Goal: Task Accomplishment & Management: Use online tool/utility

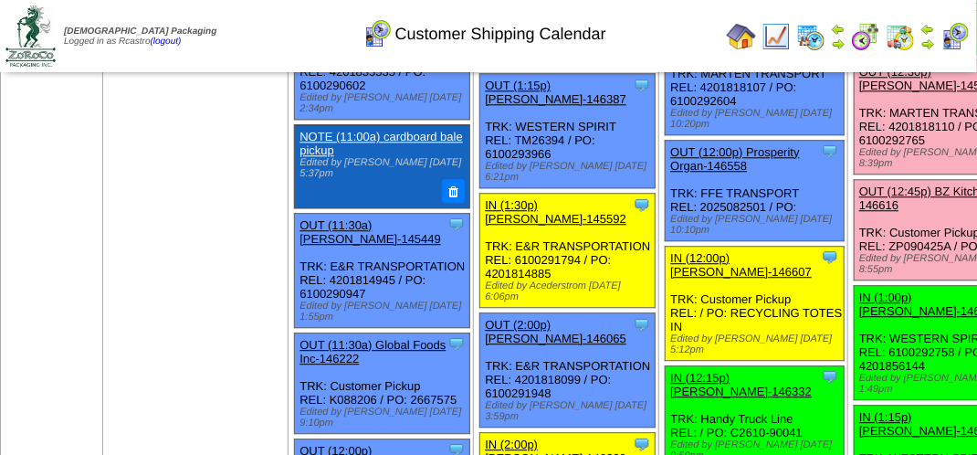
scroll to position [1644, 0]
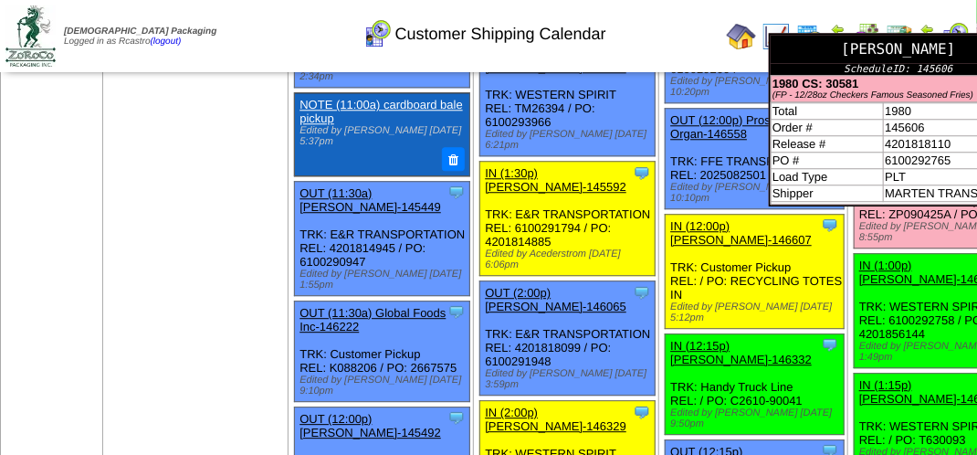
click at [815, 63] on div "[PERSON_NAME]" at bounding box center [899, 49] width 256 height 28
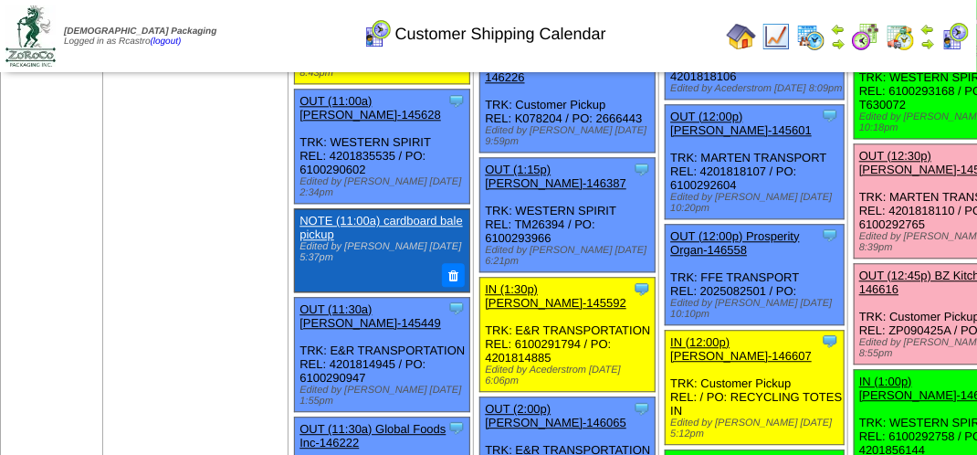
scroll to position [1553, 0]
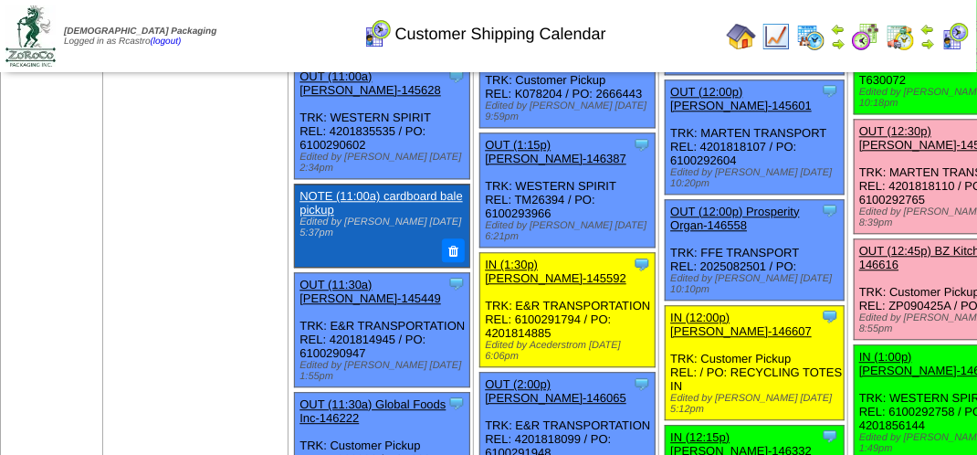
click at [859, 152] on link "OUT (12:30p) Lamb-Weston-145606" at bounding box center [930, 137] width 142 height 27
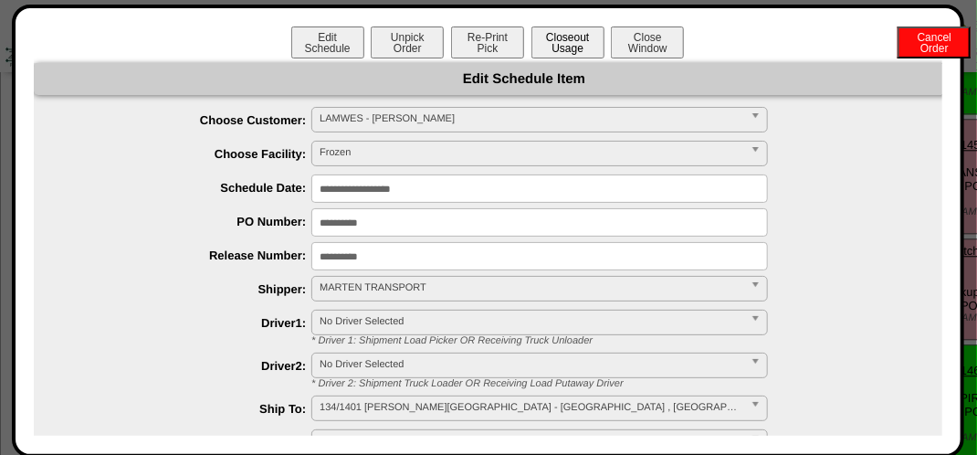
click at [563, 34] on button "Closeout Usage" at bounding box center [568, 42] width 73 height 32
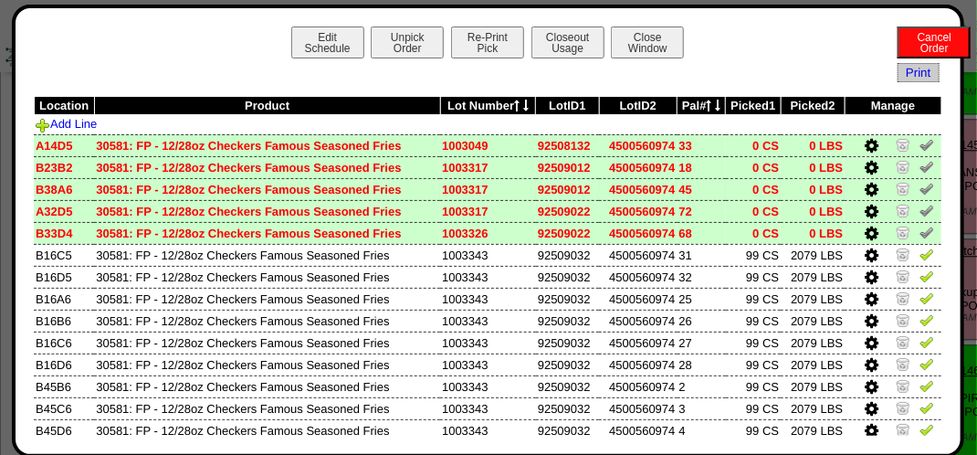
scroll to position [0, 0]
click at [920, 152] on img at bounding box center [927, 144] width 15 height 15
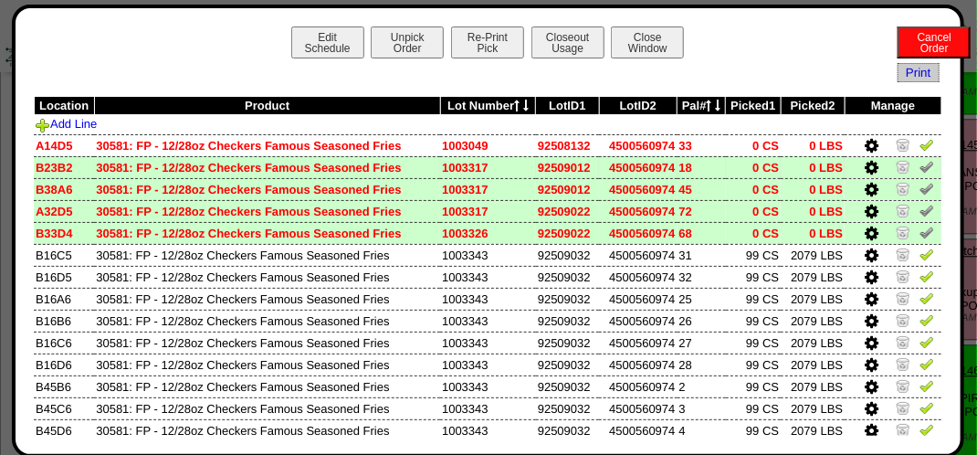
click at [920, 169] on img at bounding box center [927, 166] width 15 height 15
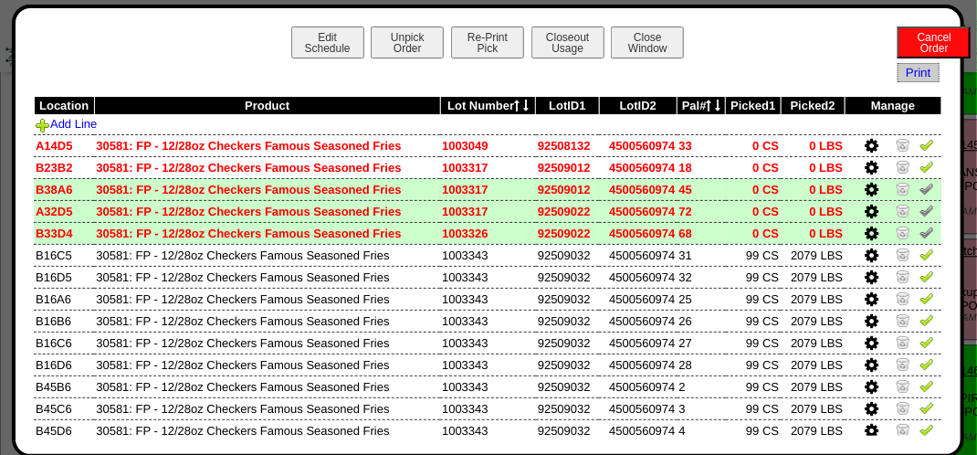
click at [920, 187] on img at bounding box center [927, 188] width 15 height 15
click at [920, 208] on img at bounding box center [927, 210] width 15 height 15
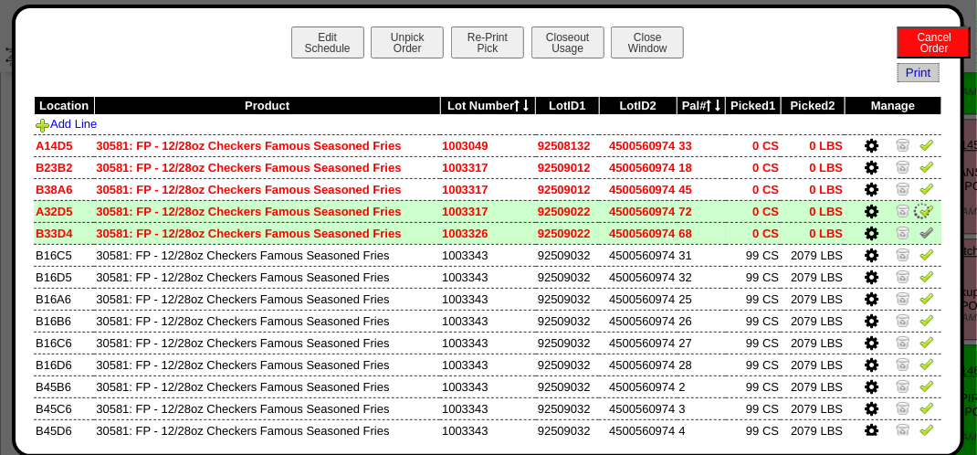
click at [920, 232] on img at bounding box center [927, 232] width 15 height 15
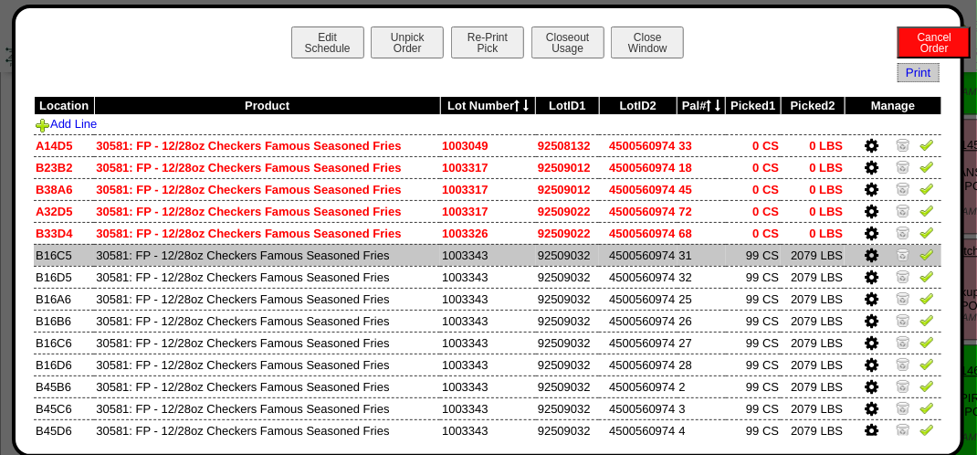
click at [920, 253] on img at bounding box center [927, 254] width 15 height 15
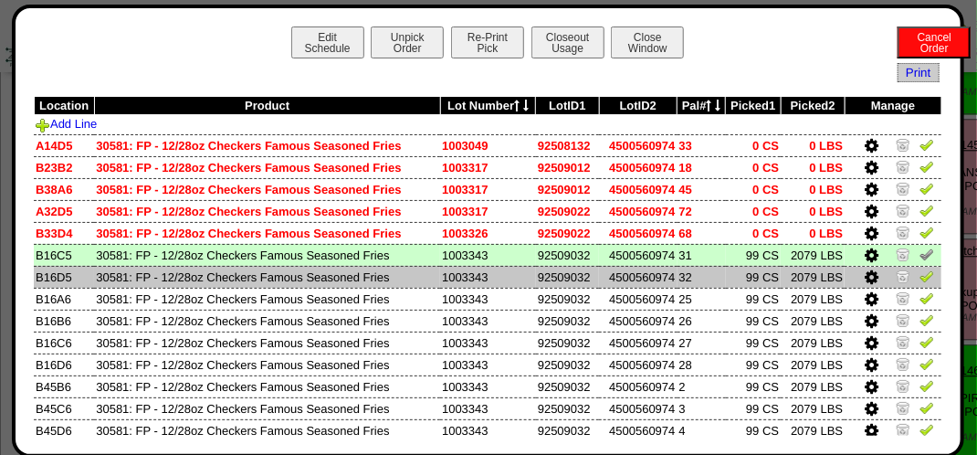
click at [920, 279] on img at bounding box center [927, 275] width 15 height 15
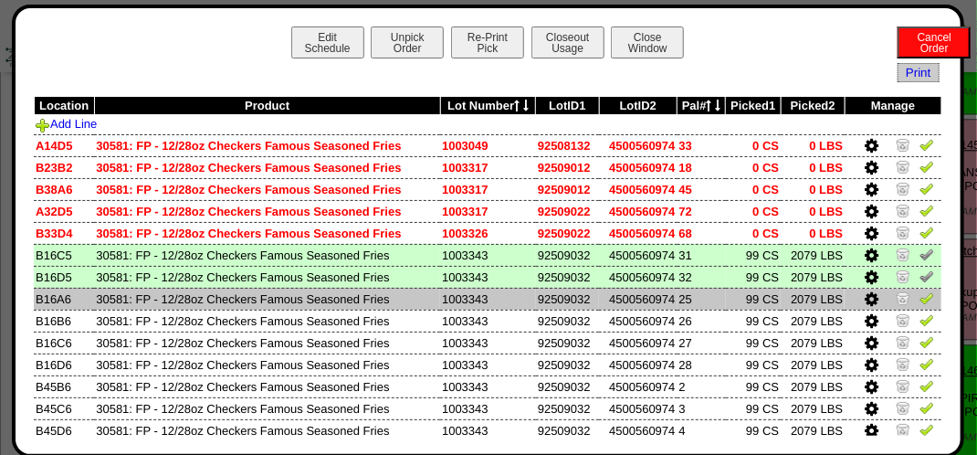
click at [920, 296] on img at bounding box center [927, 297] width 15 height 15
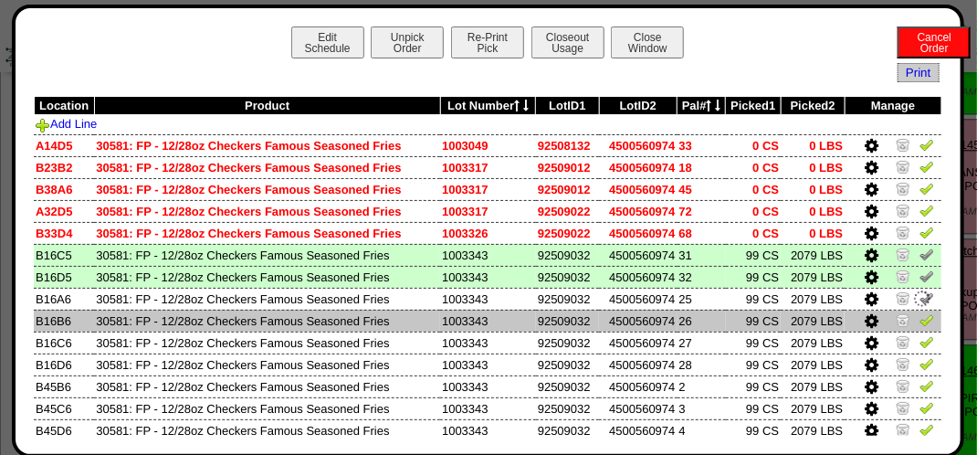
click at [920, 325] on img at bounding box center [927, 319] width 15 height 15
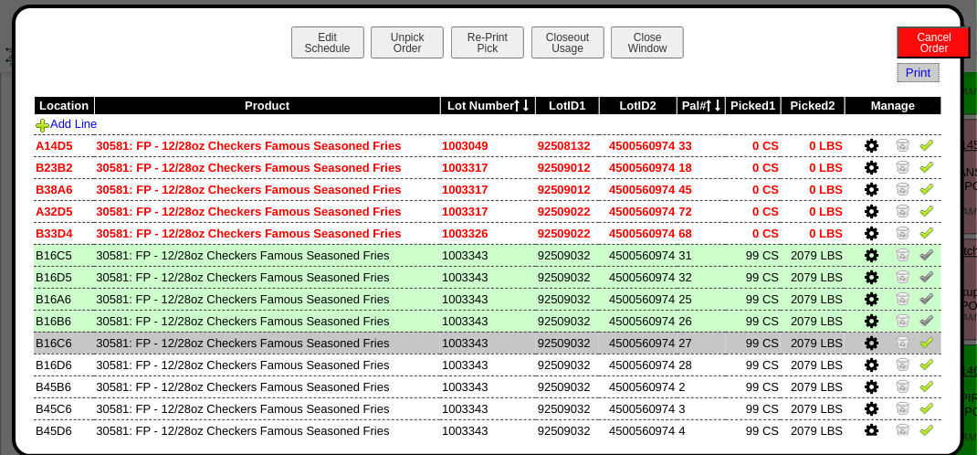
click at [920, 346] on img at bounding box center [927, 341] width 15 height 15
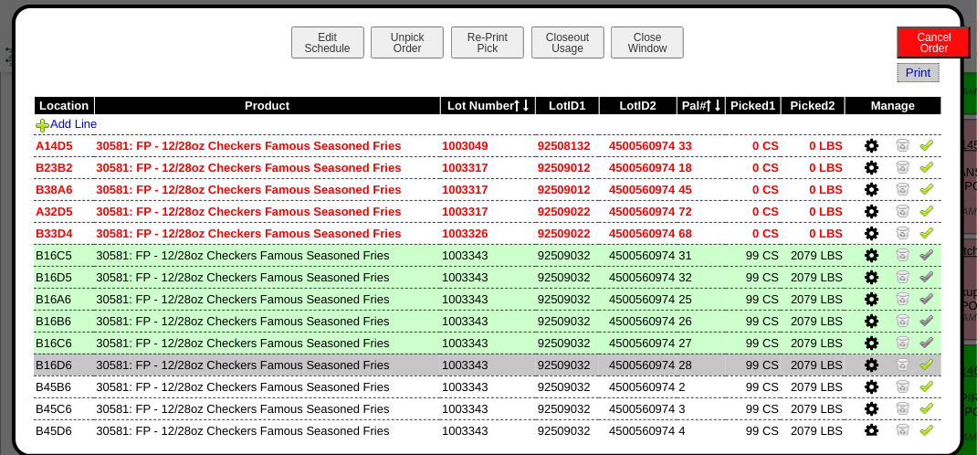
click at [920, 364] on img at bounding box center [927, 363] width 15 height 15
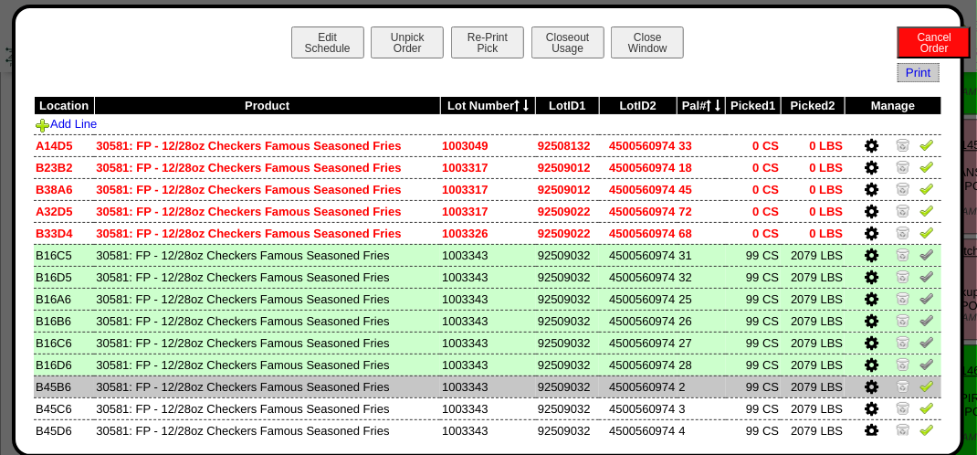
click at [920, 383] on img at bounding box center [927, 385] width 15 height 15
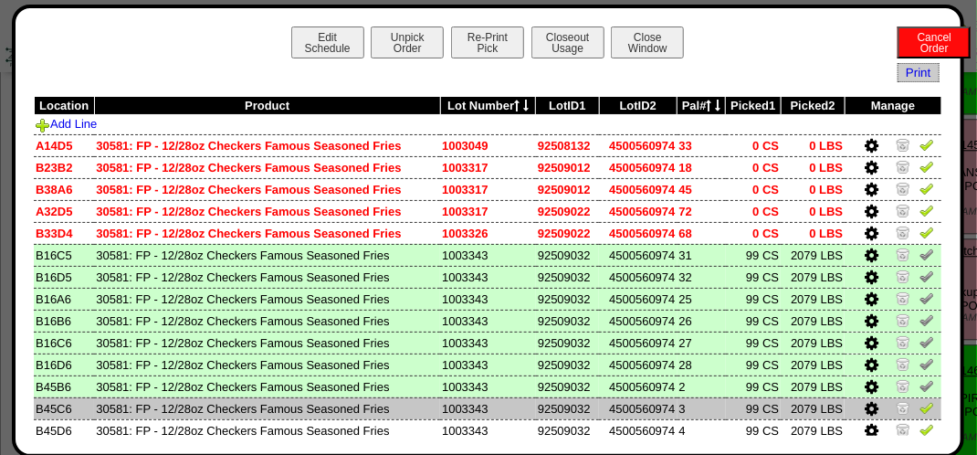
click at [920, 415] on img at bounding box center [927, 407] width 15 height 15
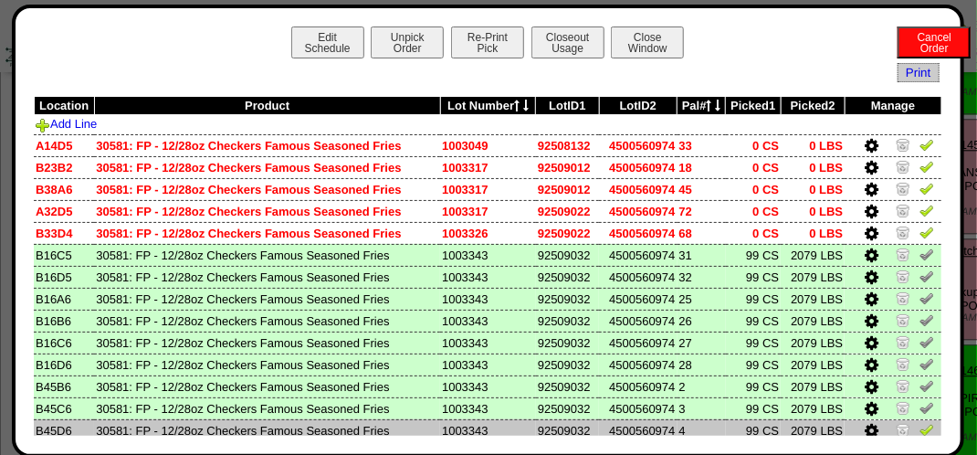
click at [920, 426] on img at bounding box center [927, 429] width 15 height 15
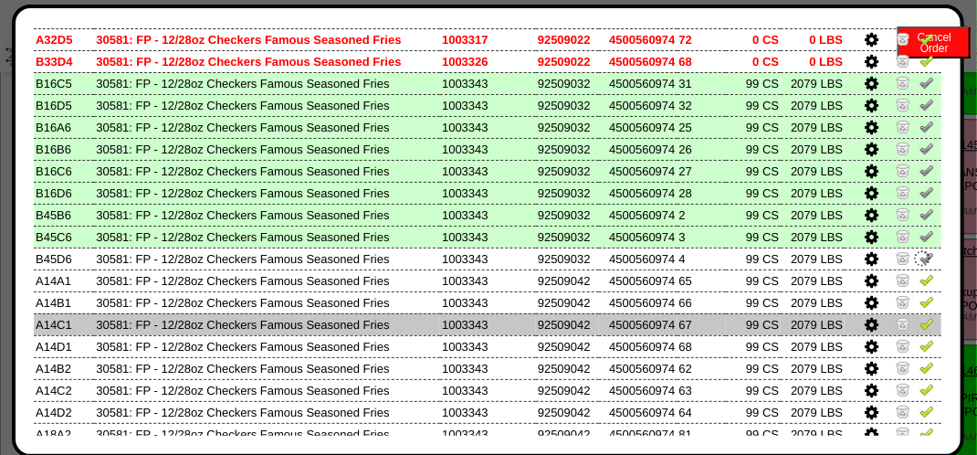
scroll to position [183, 0]
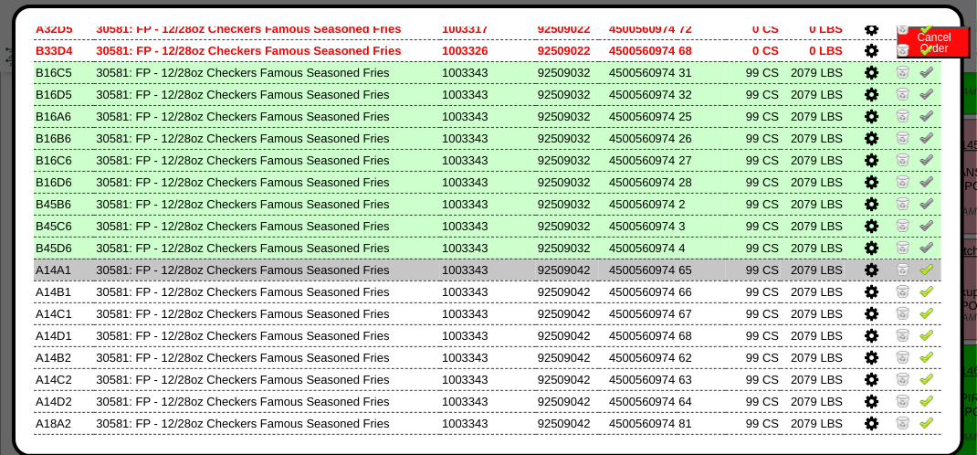
click at [920, 272] on img at bounding box center [927, 268] width 15 height 15
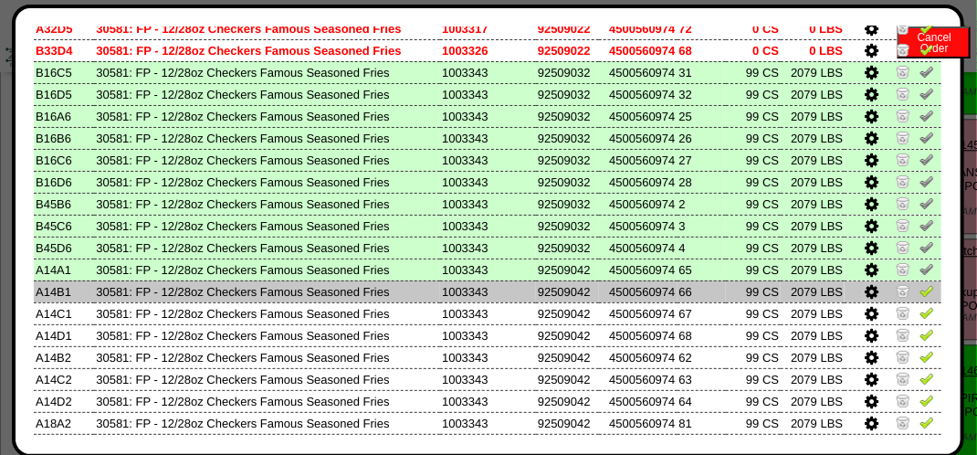
click at [920, 290] on img at bounding box center [927, 290] width 15 height 15
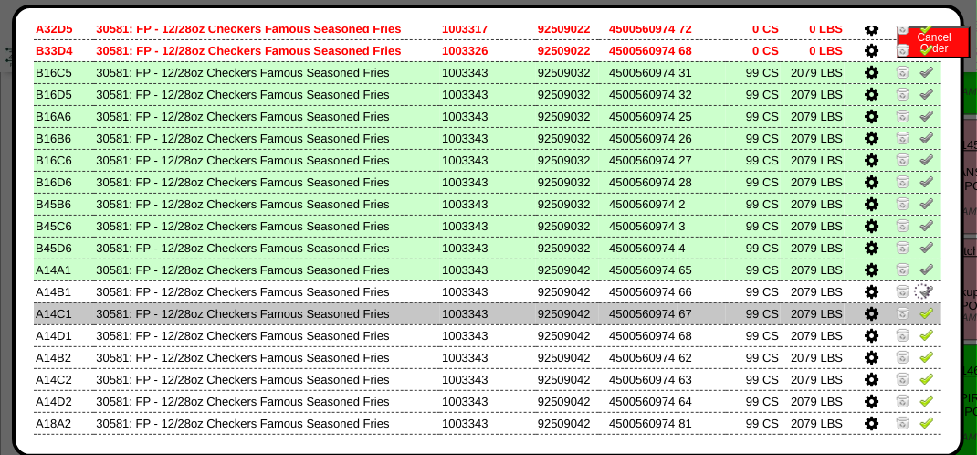
click at [920, 321] on link at bounding box center [927, 316] width 15 height 14
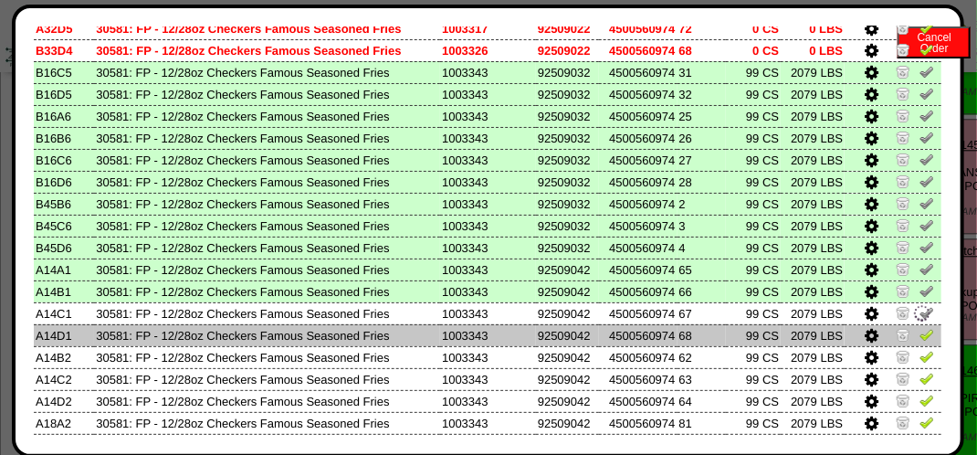
click at [920, 332] on img at bounding box center [927, 334] width 15 height 15
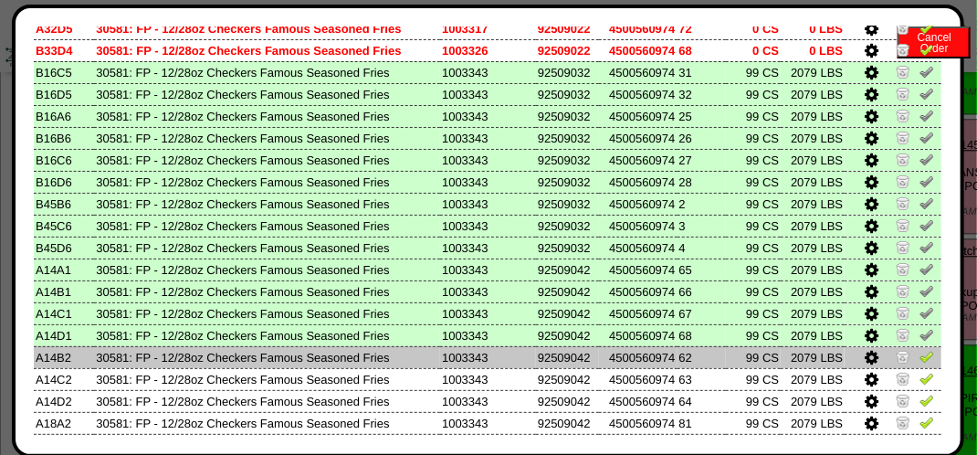
click at [920, 357] on img at bounding box center [927, 356] width 15 height 15
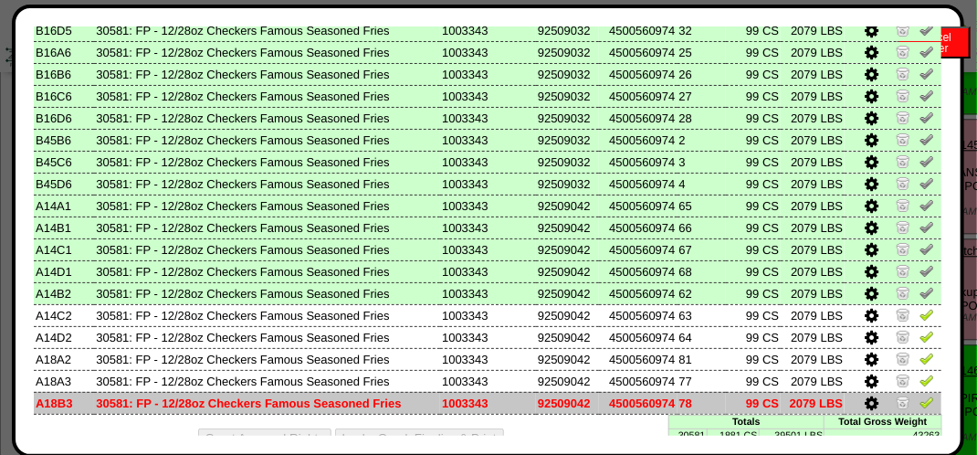
scroll to position [274, 0]
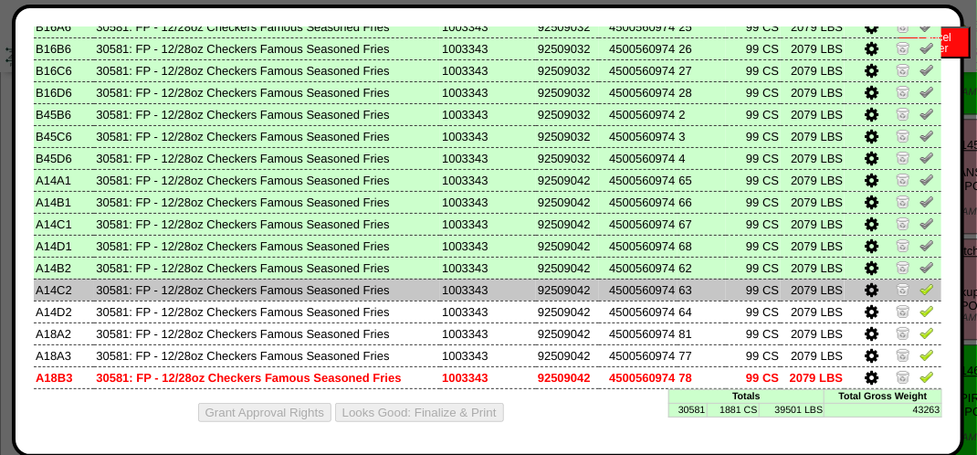
click at [920, 290] on img at bounding box center [927, 288] width 15 height 15
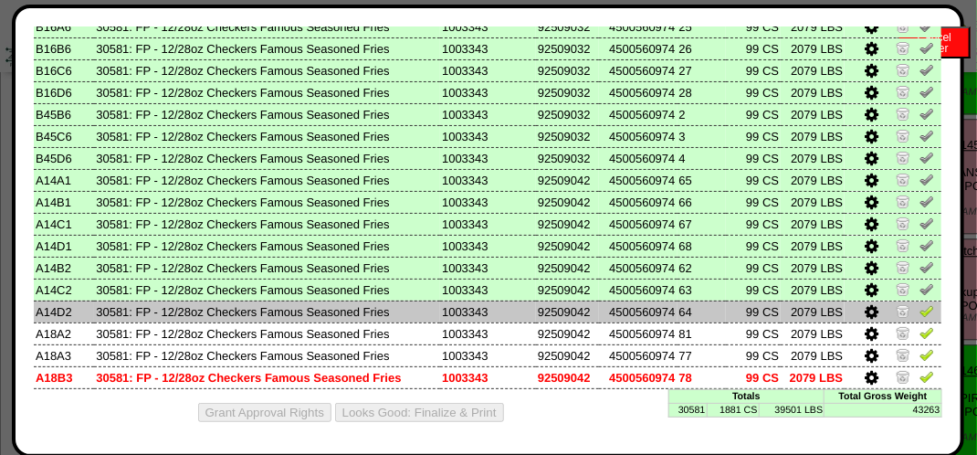
click at [920, 308] on img at bounding box center [927, 310] width 15 height 15
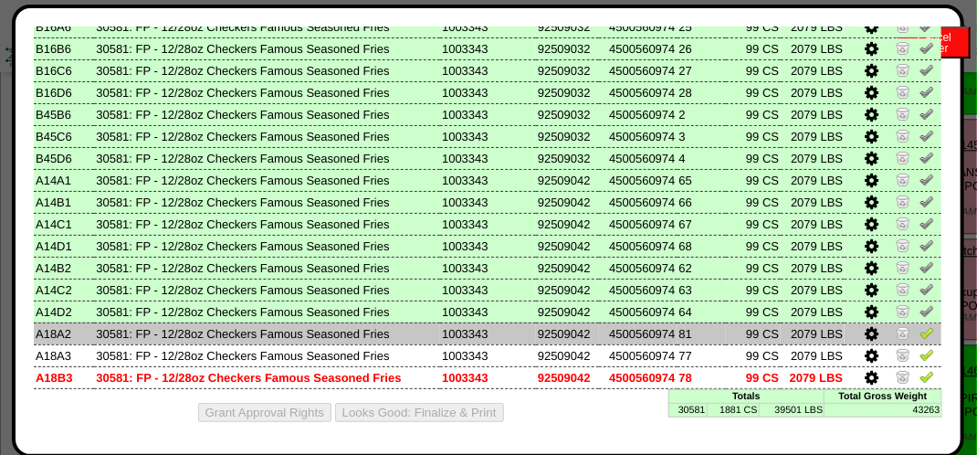
click at [920, 331] on img at bounding box center [927, 332] width 15 height 15
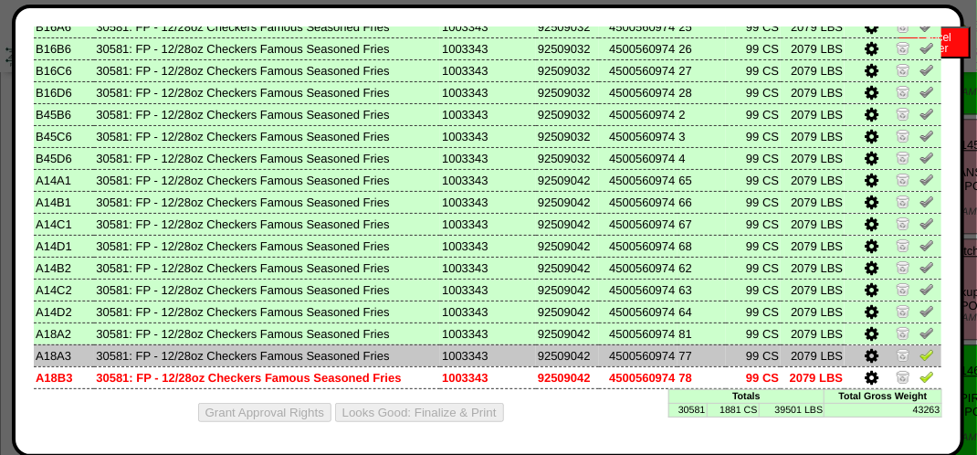
click at [920, 356] on img at bounding box center [927, 354] width 15 height 15
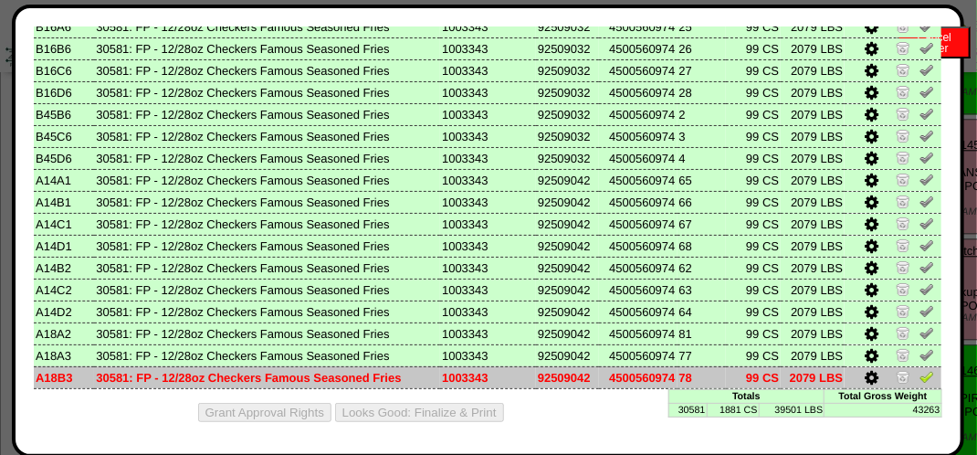
click at [920, 377] on img at bounding box center [927, 376] width 15 height 15
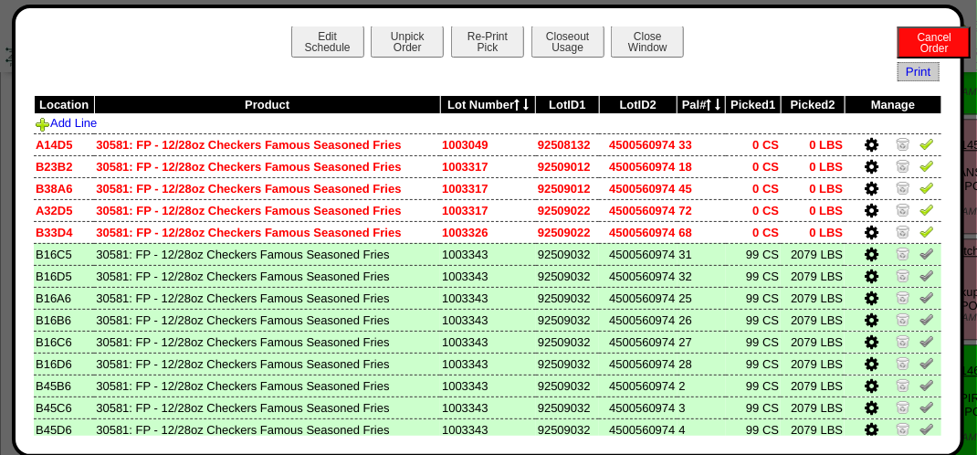
scroll to position [0, 0]
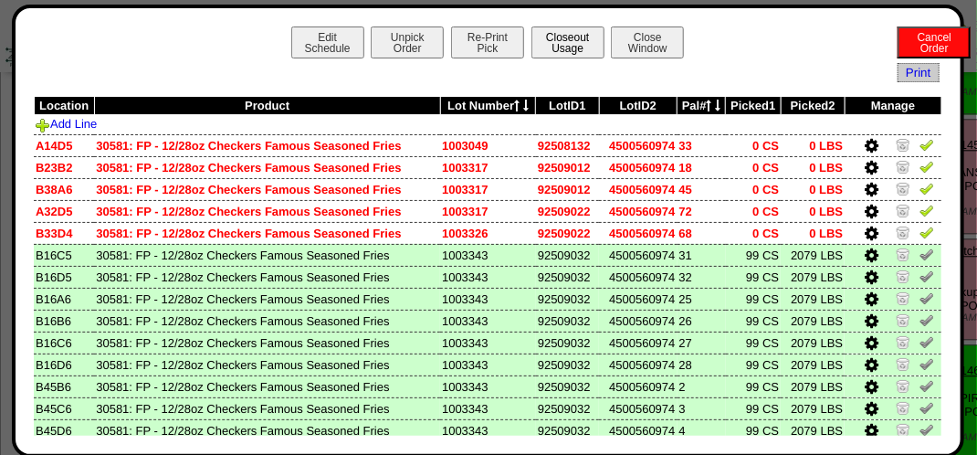
click at [570, 41] on button "Closeout Usage" at bounding box center [568, 42] width 73 height 32
click at [630, 33] on button "Close Window" at bounding box center [647, 42] width 73 height 32
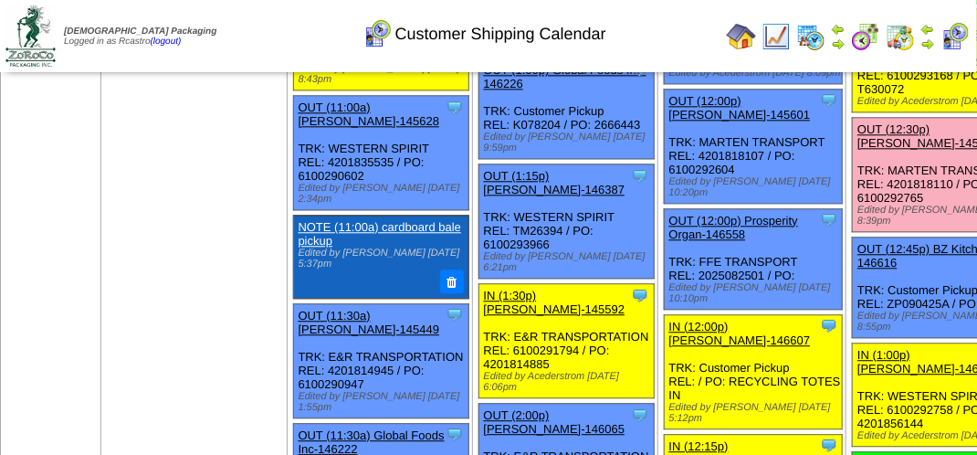
scroll to position [1553, 0]
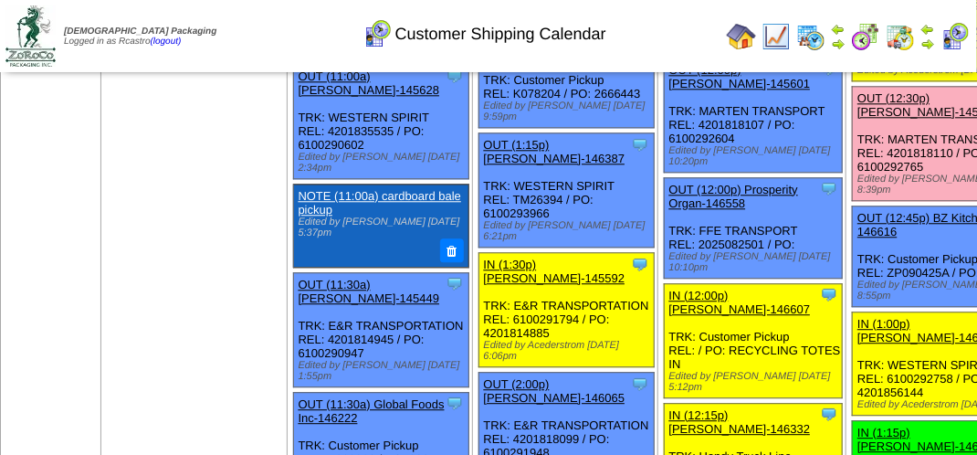
click at [858, 119] on link "OUT (12:30p) Lamb-Weston-145606" at bounding box center [929, 104] width 142 height 27
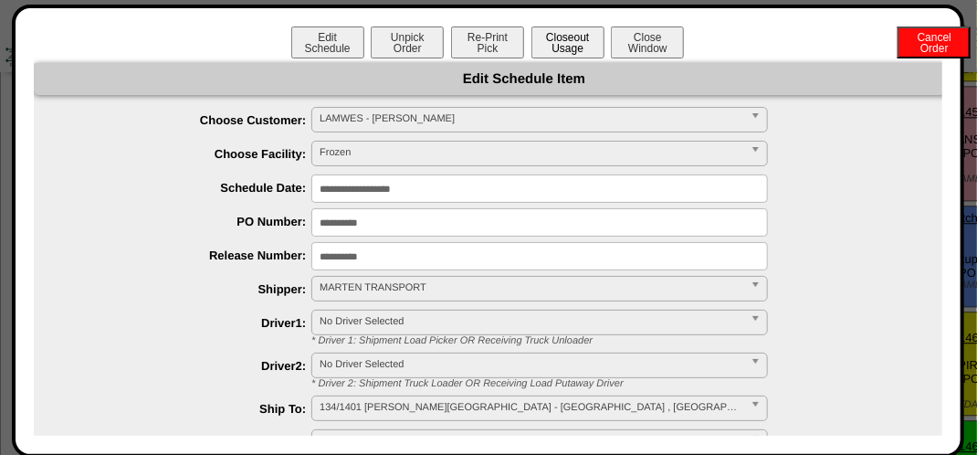
click at [561, 33] on button "Closeout Usage" at bounding box center [568, 42] width 73 height 32
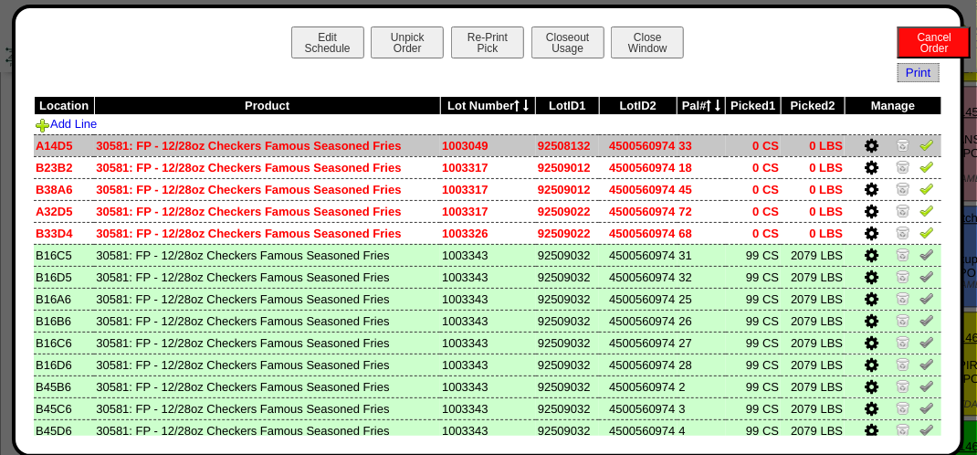
click at [920, 143] on img at bounding box center [927, 144] width 15 height 15
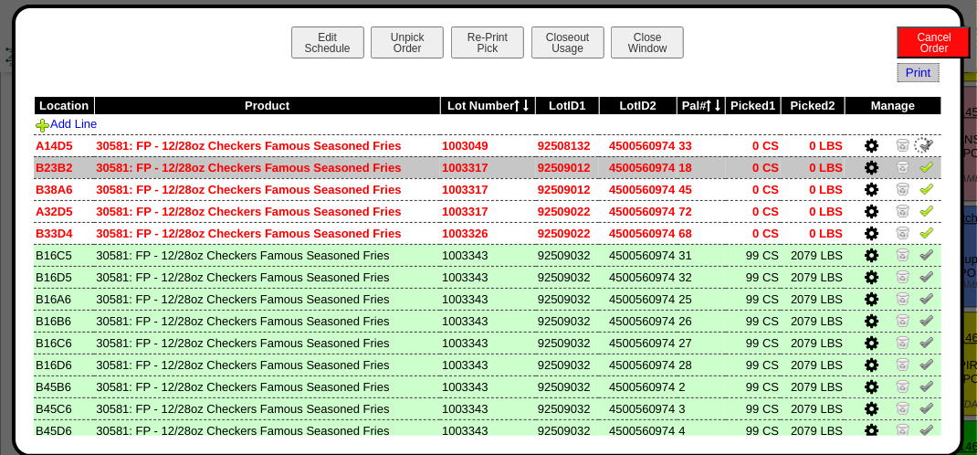
click at [920, 165] on img at bounding box center [927, 166] width 15 height 15
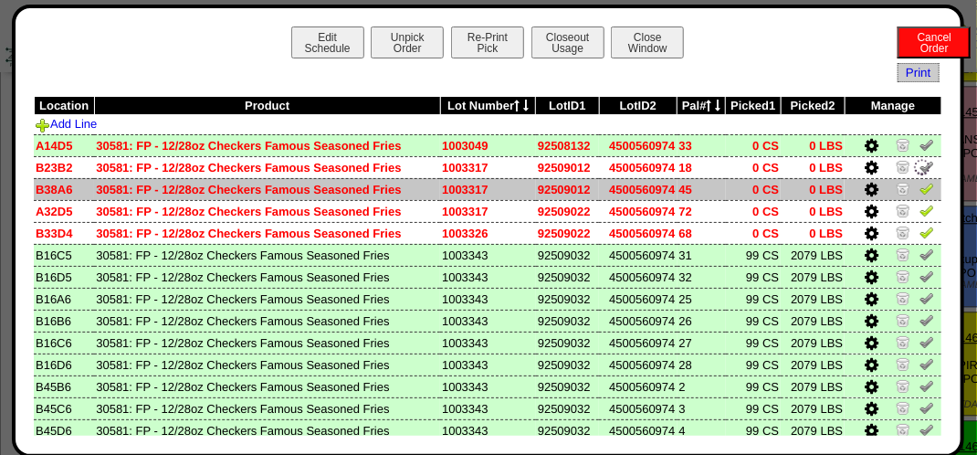
click at [920, 190] on img at bounding box center [927, 188] width 15 height 15
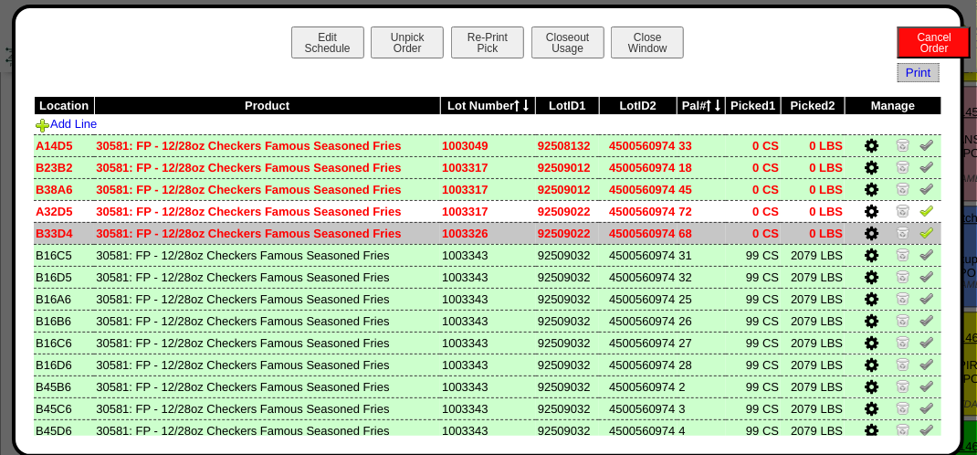
click at [920, 236] on img at bounding box center [927, 232] width 15 height 15
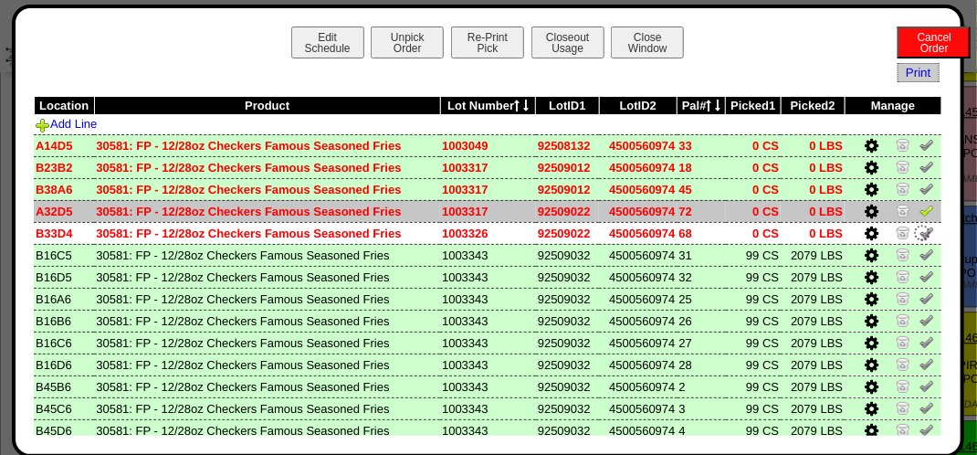
click at [920, 213] on img at bounding box center [927, 210] width 15 height 15
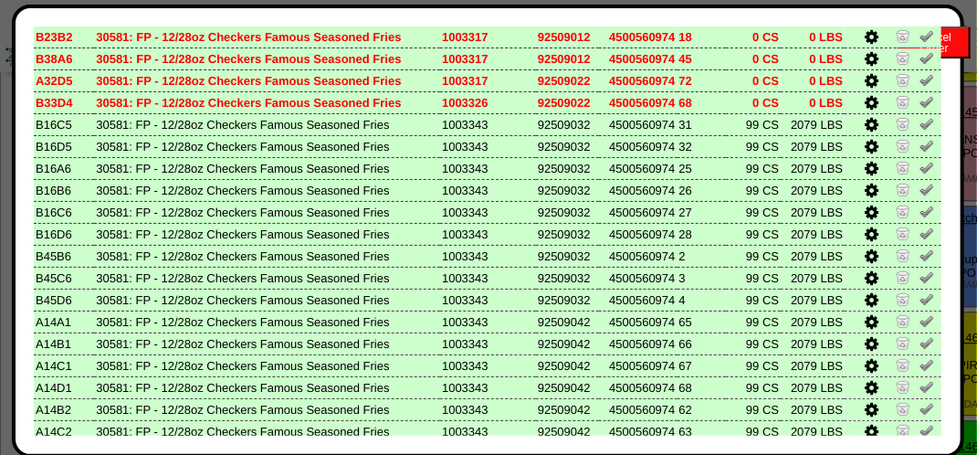
scroll to position [0, 0]
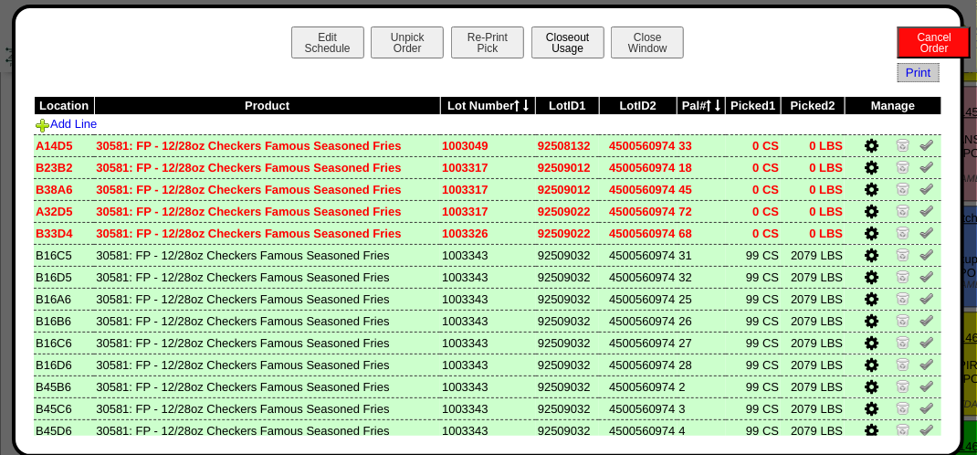
click at [560, 46] on button "Closeout Usage" at bounding box center [568, 42] width 73 height 32
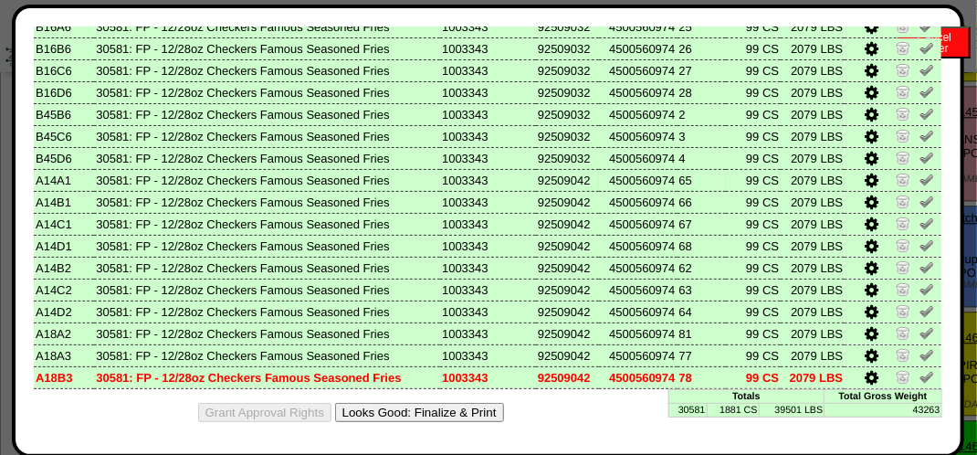
scroll to position [275, 0]
click at [461, 414] on button "Looks Good: Finalize & Print" at bounding box center [419, 412] width 169 height 19
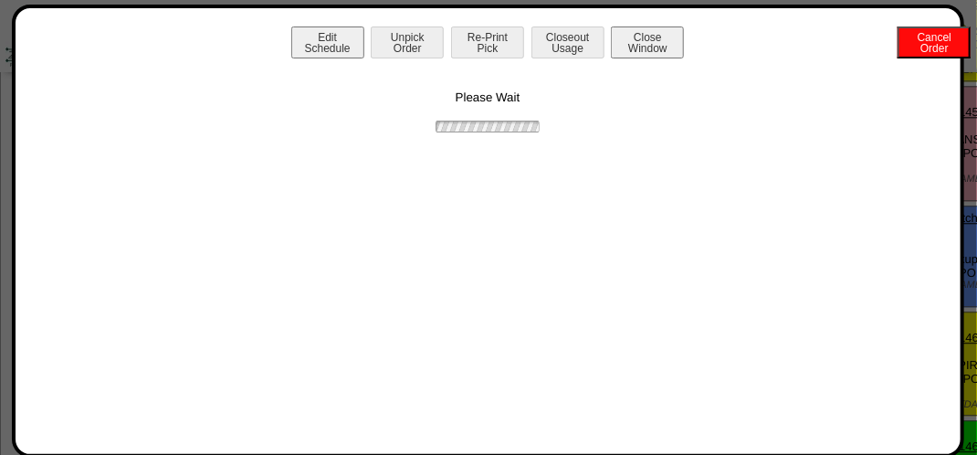
scroll to position [0, 0]
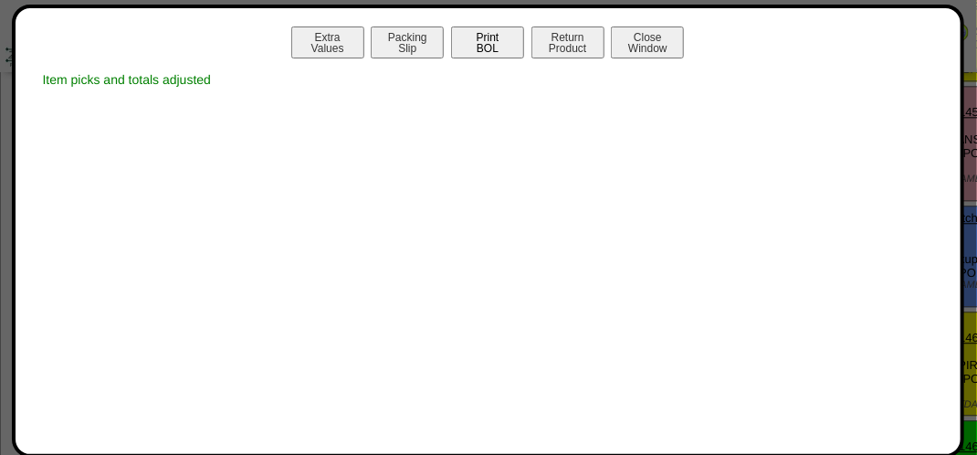
click at [486, 43] on button "Print BOL" at bounding box center [487, 42] width 73 height 32
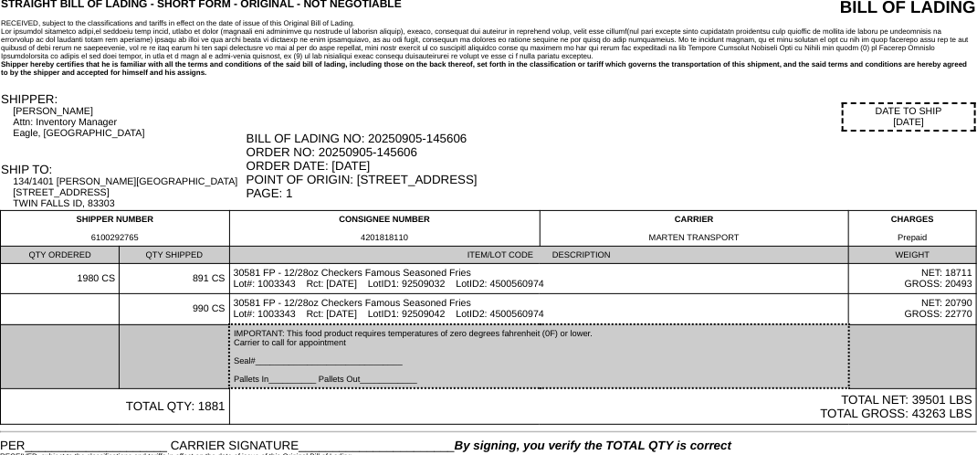
scroll to position [3, 0]
